Goal: Information Seeking & Learning: Learn about a topic

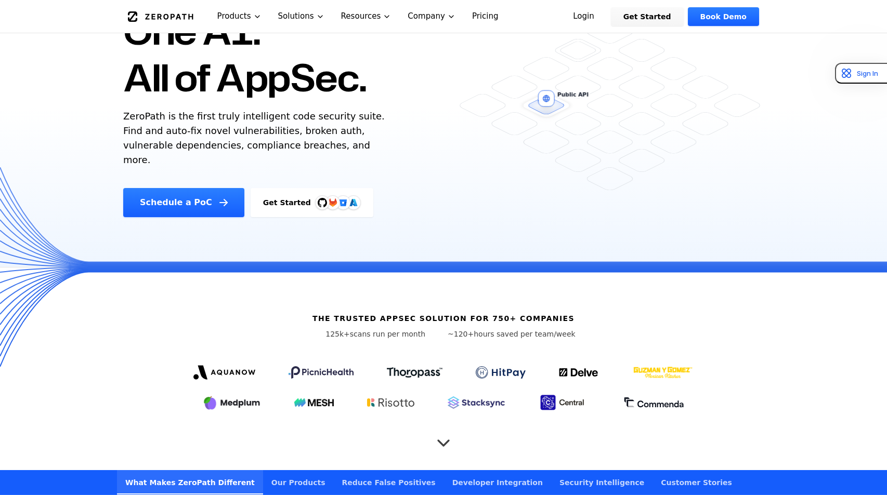
scroll to position [109, 0]
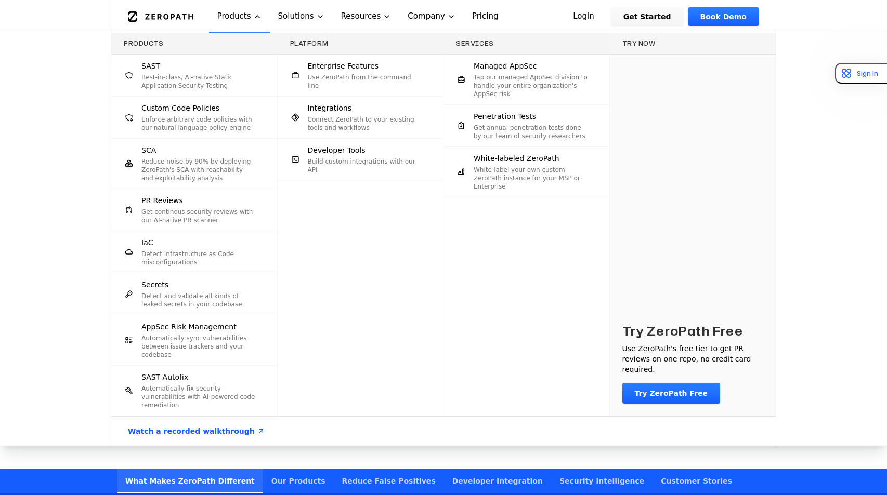
click at [20, 299] on div "Products SAST Best-in-class, AI-native Static Application Security Testing Cust…" at bounding box center [443, 239] width 887 height 413
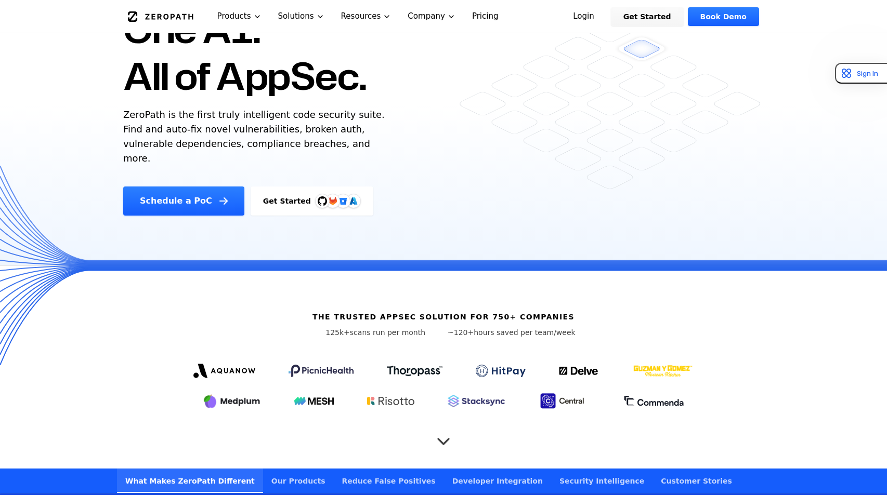
click at [443, 434] on icon "Scroll to next section" at bounding box center [443, 436] width 10 height 5
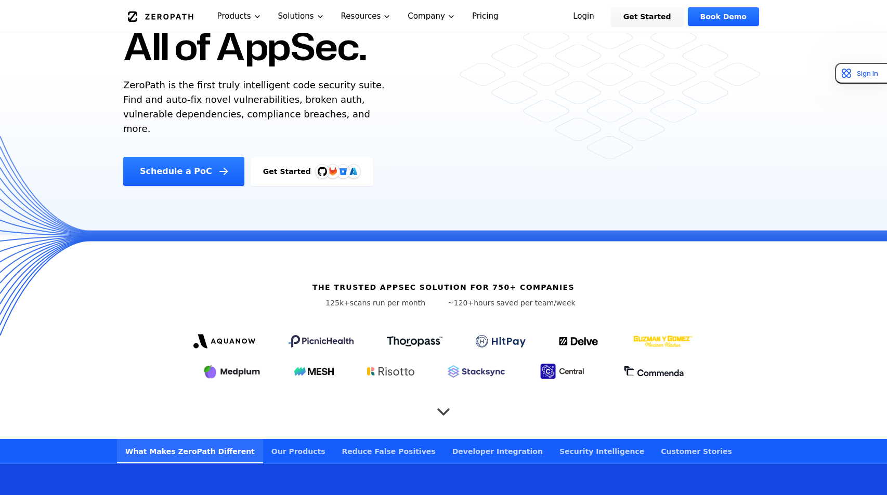
scroll to position [140, 0]
